Goal: Information Seeking & Learning: Learn about a topic

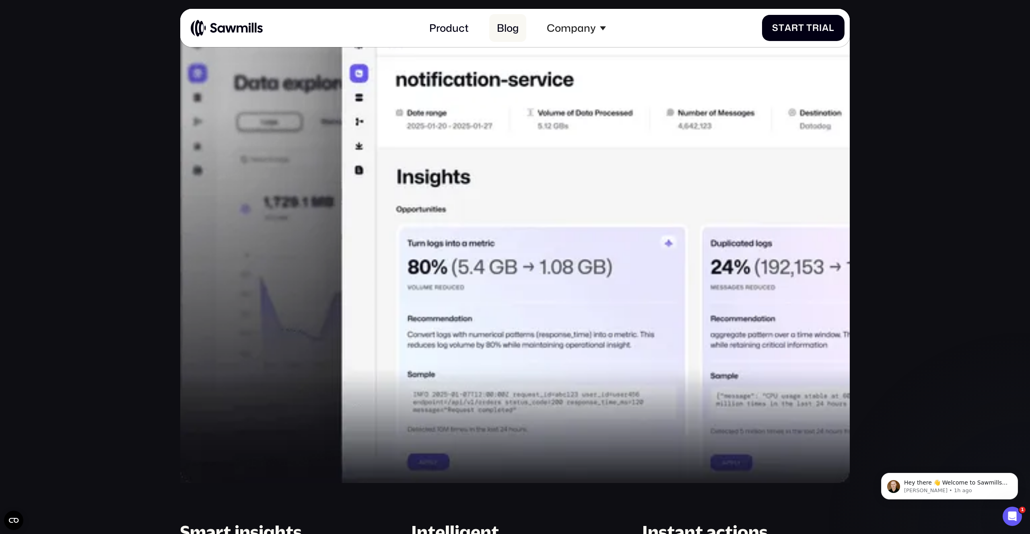
scroll to position [896, 0]
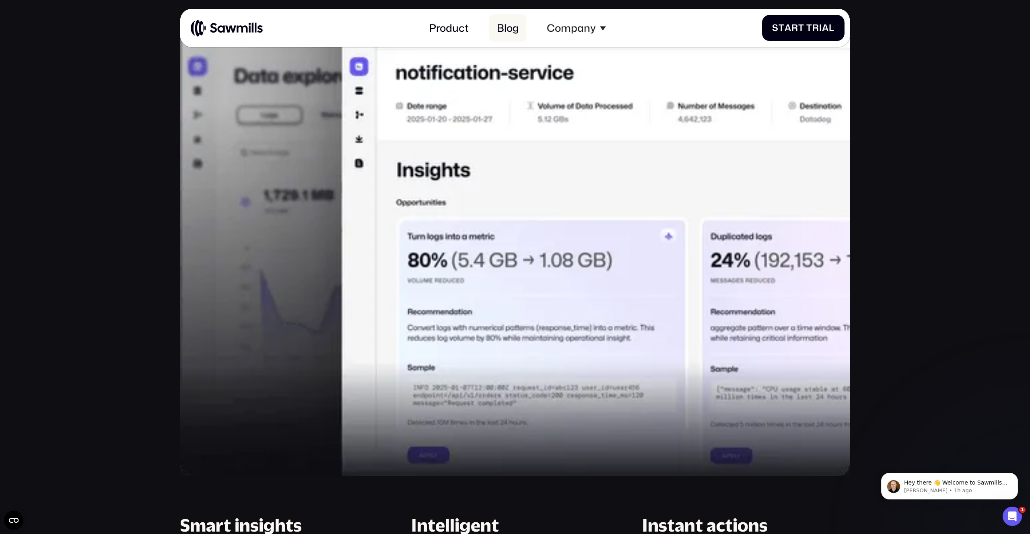
click at [507, 21] on link "Blog" at bounding box center [507, 28] width 37 height 28
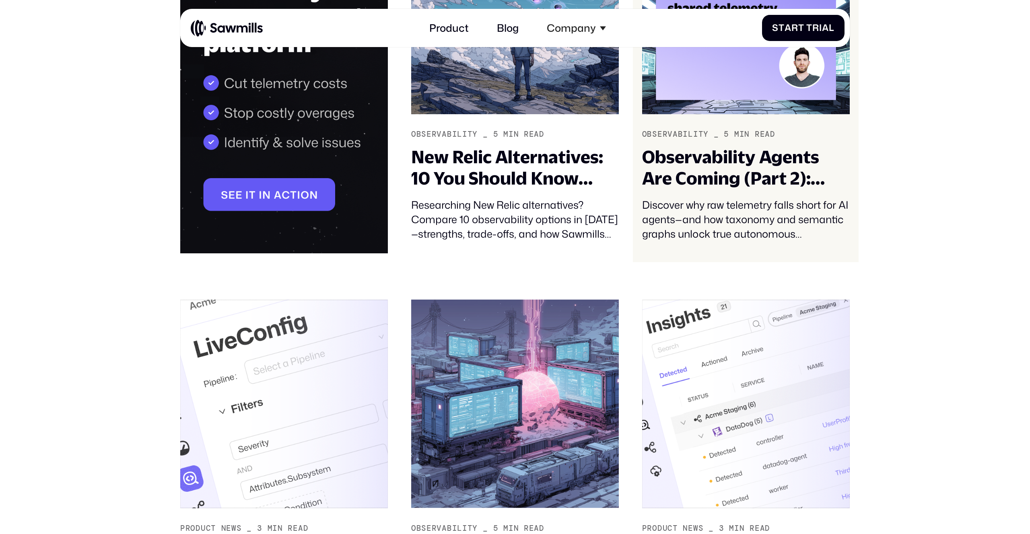
scroll to position [370, 0]
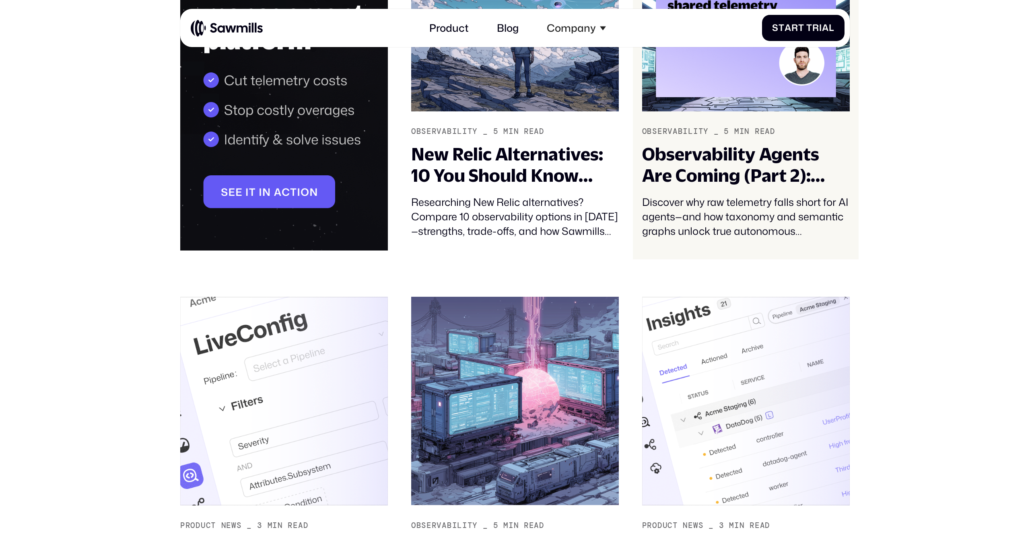
click at [685, 149] on div "Observability Agents Are Coming (Part 2): Telemetry Taxonomy and Semantics – Th…" at bounding box center [746, 165] width 208 height 43
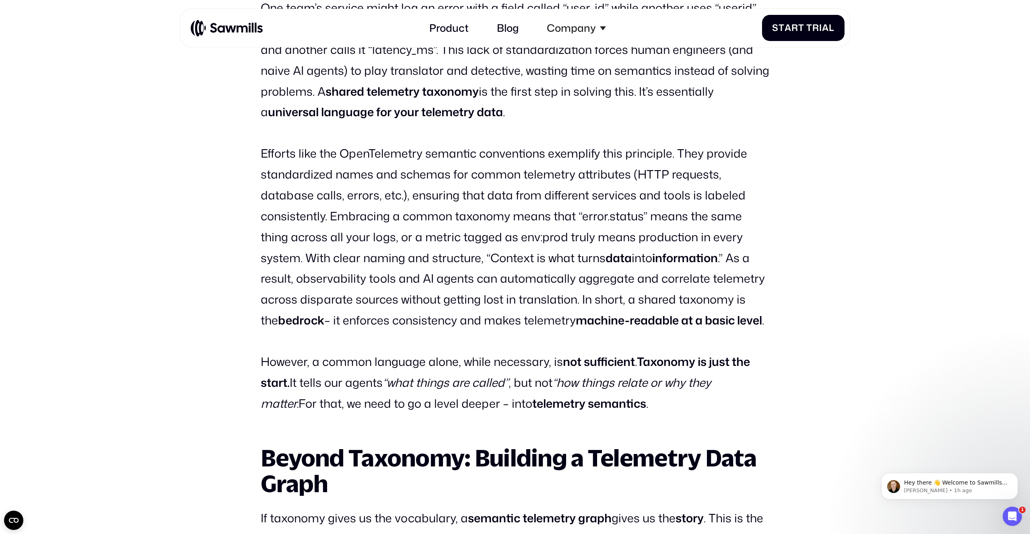
scroll to position [1331, 0]
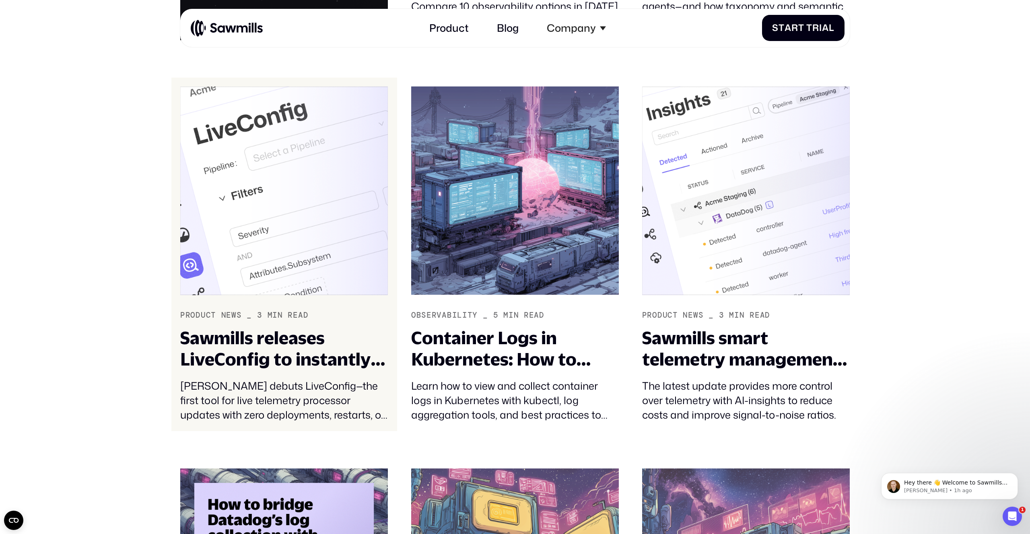
scroll to position [592, 0]
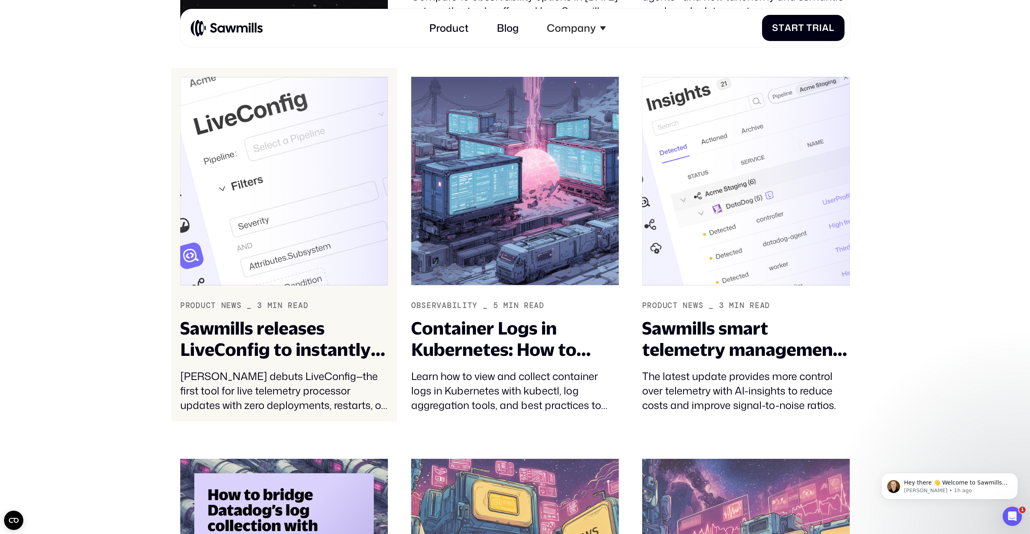
click at [283, 293] on link "Product News _ 3 min read Sawmills releases LiveConfig to instantly configure y…" at bounding box center [284, 245] width 226 height 354
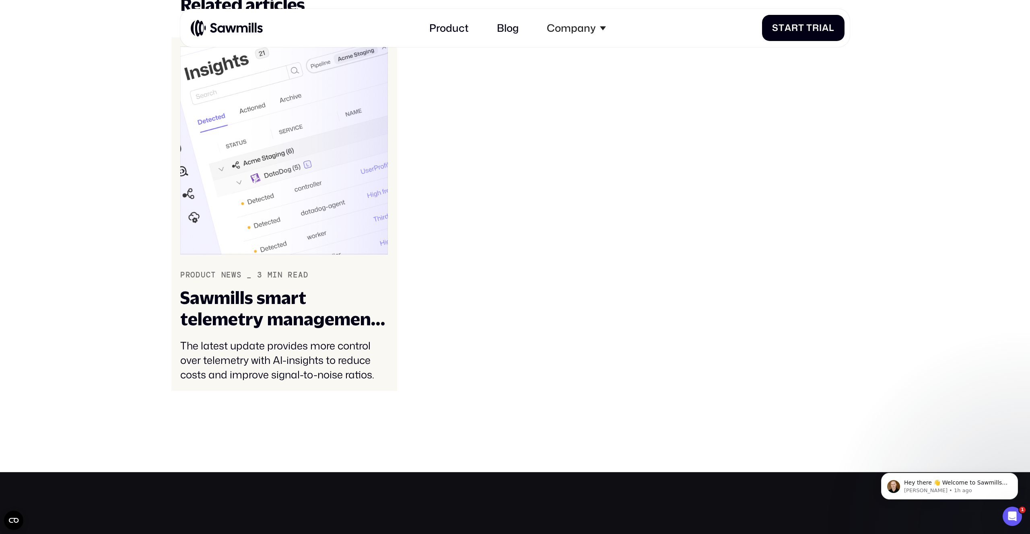
scroll to position [2782, 0]
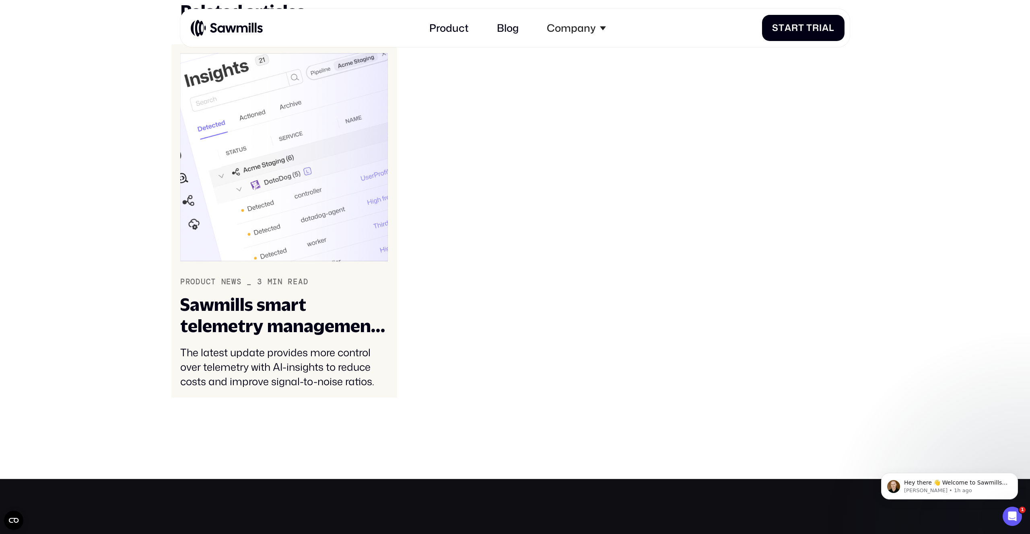
click at [272, 199] on img at bounding box center [284, 157] width 208 height 208
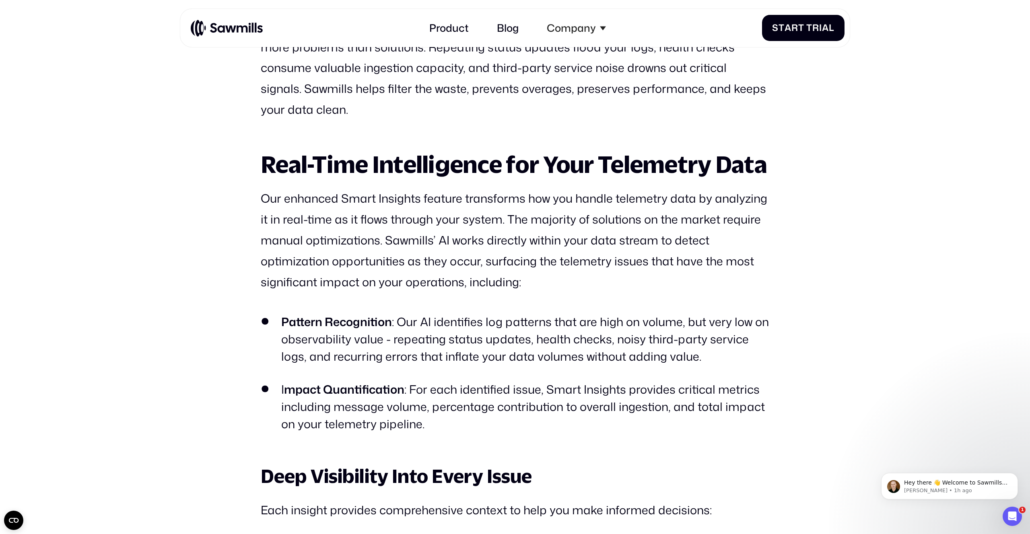
scroll to position [801, 0]
